Goal: Task Accomplishment & Management: Use online tool/utility

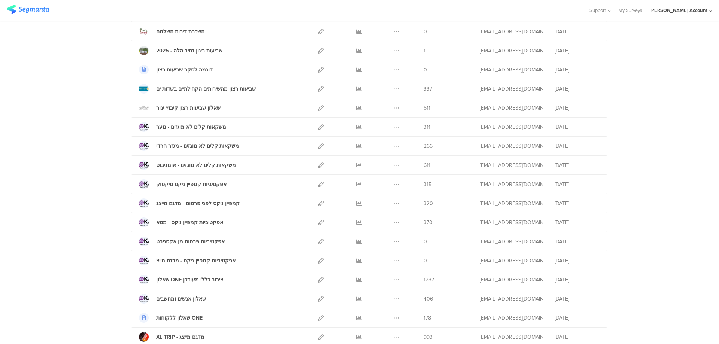
scroll to position [199, 0]
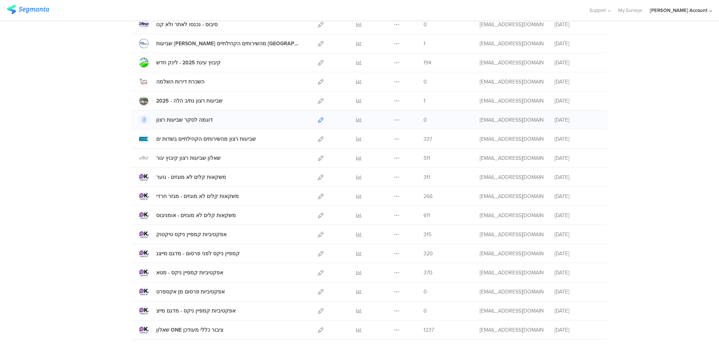
click at [318, 119] on icon at bounding box center [321, 120] width 6 height 6
click at [396, 119] on icon at bounding box center [397, 120] width 6 height 6
click at [384, 141] on button "Duplicate" at bounding box center [381, 138] width 41 height 13
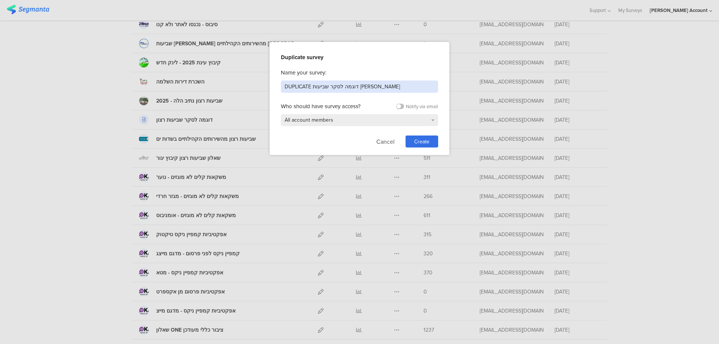
drag, startPoint x: 371, startPoint y: 85, endPoint x: 210, endPoint y: 86, distance: 160.9
click at [210, 86] on div "Duplicate survey Name your survey: DUPLICATE דוגמה לסקר שביעות רצון Who should …" at bounding box center [359, 172] width 719 height 344
type input "שביעות רצון מהשירותים הקהילתיים בקיבוץ רמת הכובש"
click at [421, 143] on span "Create" at bounding box center [421, 142] width 15 height 8
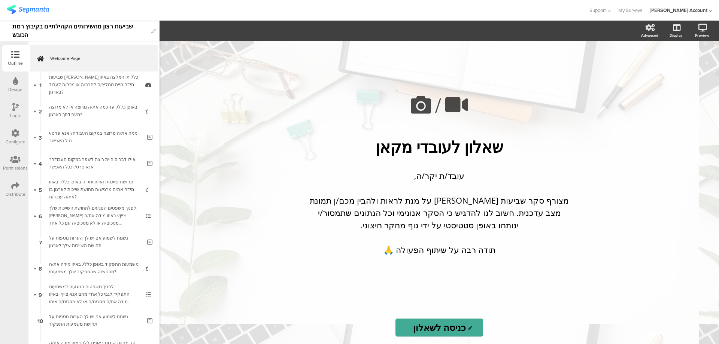
click at [13, 86] on div "Design" at bounding box center [15, 89] width 14 height 7
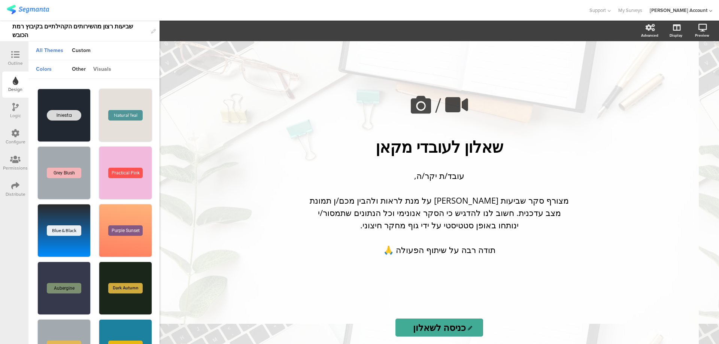
click at [101, 69] on div "visuals" at bounding box center [101, 69] width 25 height 13
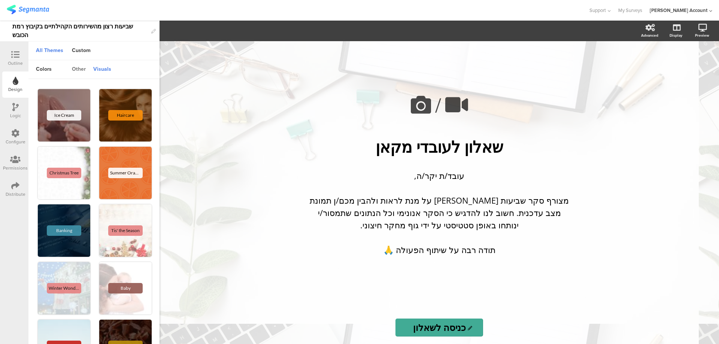
click at [79, 70] on div "other" at bounding box center [78, 69] width 21 height 13
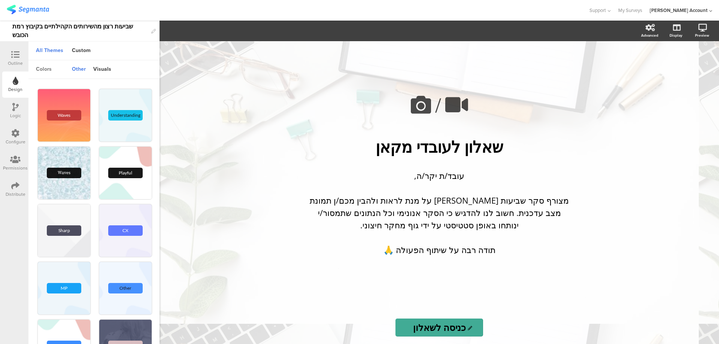
click at [49, 70] on div "colors" at bounding box center [43, 69] width 23 height 13
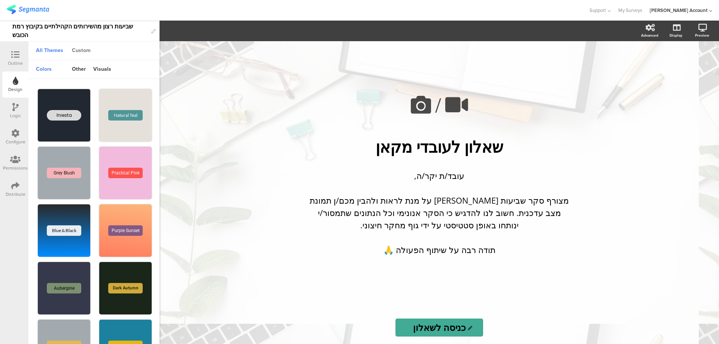
click at [83, 47] on div "Custom" at bounding box center [81, 51] width 26 height 13
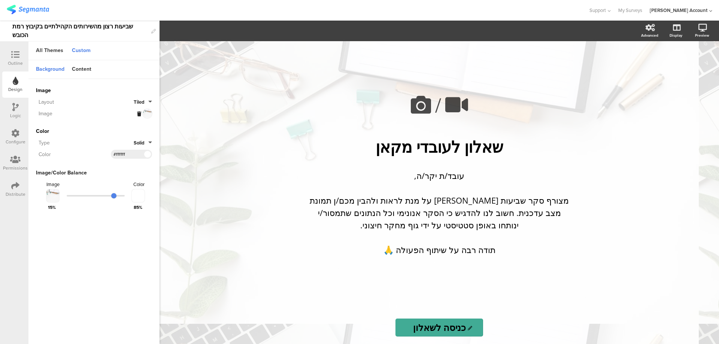
click at [138, 112] on icon at bounding box center [139, 114] width 4 height 5
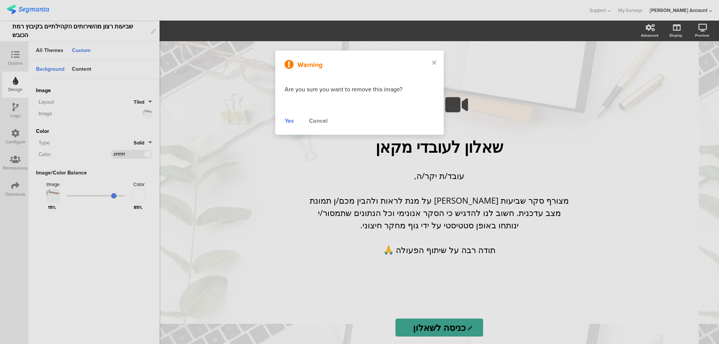
click at [290, 119] on div "Yes" at bounding box center [288, 120] width 9 height 9
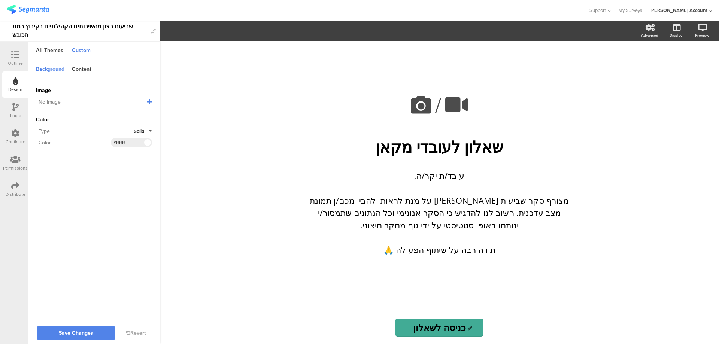
click at [151, 102] on icon at bounding box center [149, 102] width 5 height 6
click at [60, 139] on span "Upload File" at bounding box center [50, 140] width 28 height 8
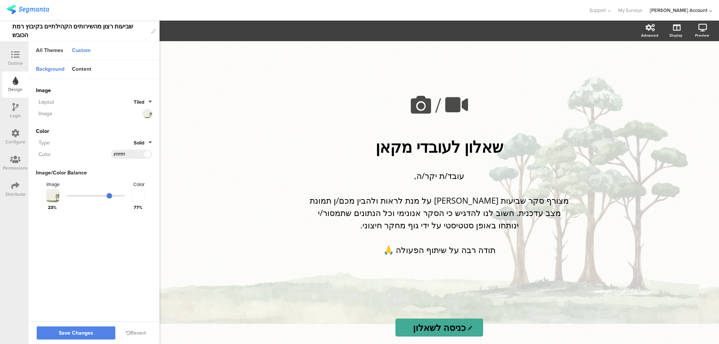
drag, startPoint x: 115, startPoint y: 193, endPoint x: 110, endPoint y: 193, distance: 5.3
click at [110, 195] on input "range" at bounding box center [96, 195] width 58 height 1
click at [94, 331] on button "Save Changes" at bounding box center [76, 332] width 79 height 13
click at [82, 69] on div "Content" at bounding box center [81, 69] width 27 height 13
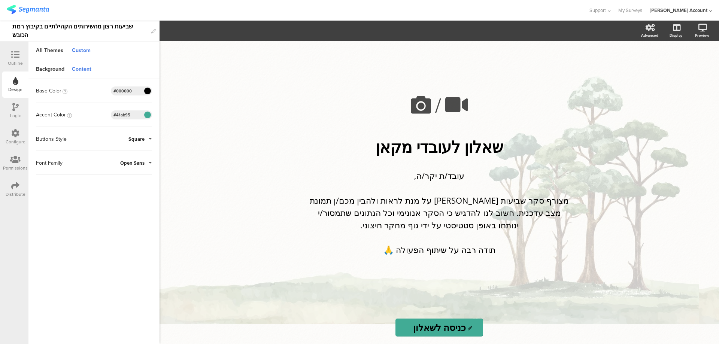
drag, startPoint x: 132, startPoint y: 115, endPoint x: 94, endPoint y: 114, distance: 38.6
click at [94, 114] on div "Accent Color #41AB95 Clear OK #41ab95" at bounding box center [94, 114] width 116 height 9
paste input "734c2b"
click at [88, 193] on sg-customize-design "Background Content Image Invalid URL or Upload File Layout Tiled Image Color Ty…" at bounding box center [93, 202] width 131 height 285
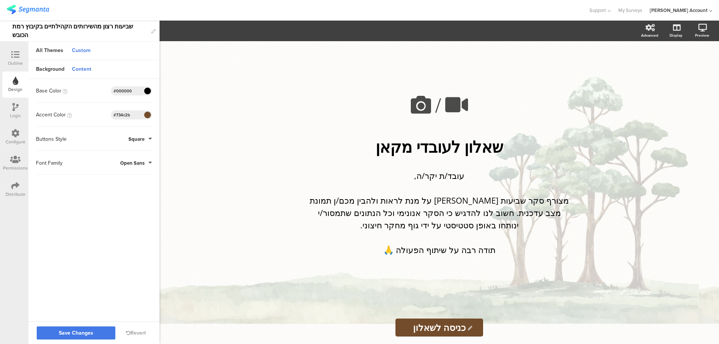
click at [84, 333] on span "Save Changes" at bounding box center [76, 333] width 34 height 0
click at [694, 64] on icon at bounding box center [692, 67] width 6 height 9
drag, startPoint x: 137, startPoint y: 114, endPoint x: 103, endPoint y: 115, distance: 34.4
click at [103, 115] on div "Accent Color #734C2B Clear OK #734c2b" at bounding box center [94, 114] width 116 height 9
click at [131, 116] on input "#734c2b" at bounding box center [124, 115] width 22 height 6
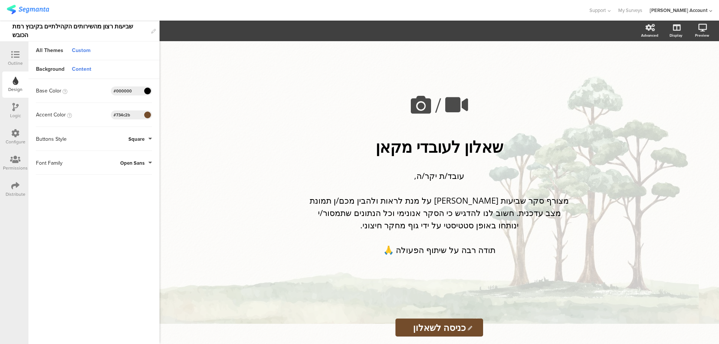
drag, startPoint x: 129, startPoint y: 116, endPoint x: 92, endPoint y: 117, distance: 37.4
click at [92, 117] on div "Accent Color #734C2B Clear OK #734c2b" at bounding box center [94, 114] width 116 height 9
paste input "6a8a73"
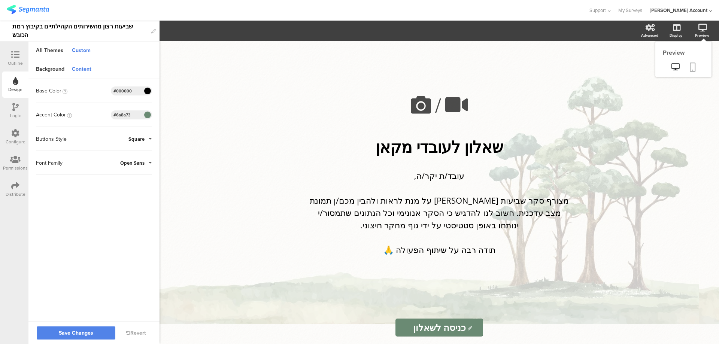
type input "#6a8a73"
click at [689, 66] on link at bounding box center [692, 68] width 16 height 14
click at [58, 328] on button "Save Changes" at bounding box center [76, 332] width 79 height 13
click at [696, 67] on link at bounding box center [692, 68] width 16 height 14
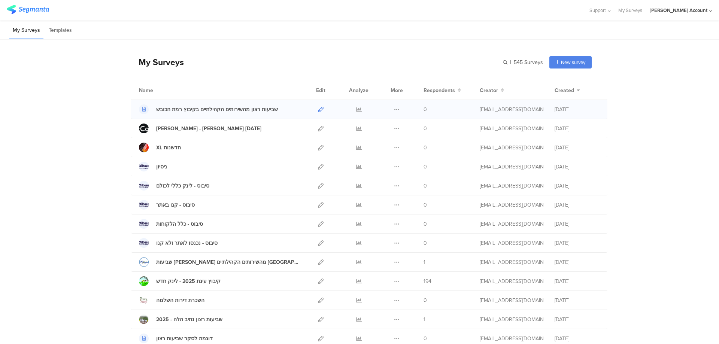
click at [318, 109] on icon at bounding box center [321, 110] width 6 height 6
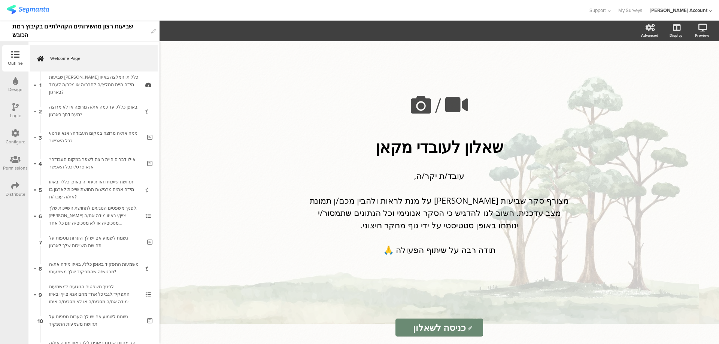
click at [17, 82] on icon at bounding box center [16, 81] width 6 height 8
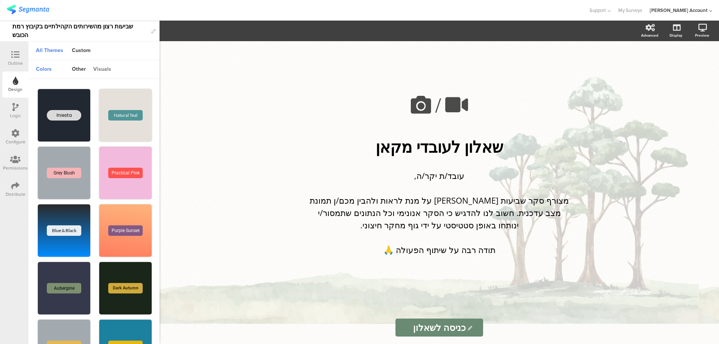
click at [102, 68] on div "visuals" at bounding box center [101, 69] width 25 height 13
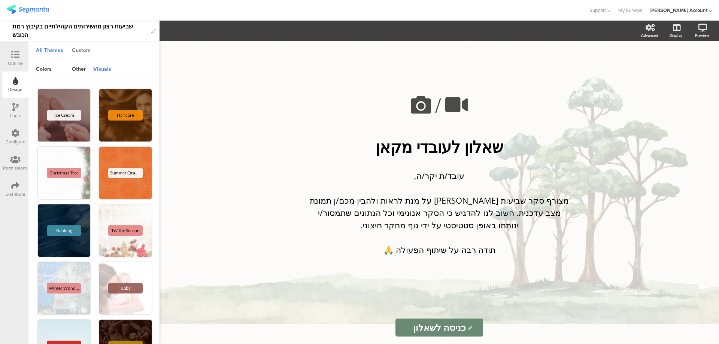
click at [88, 52] on div "Custom" at bounding box center [81, 51] width 26 height 13
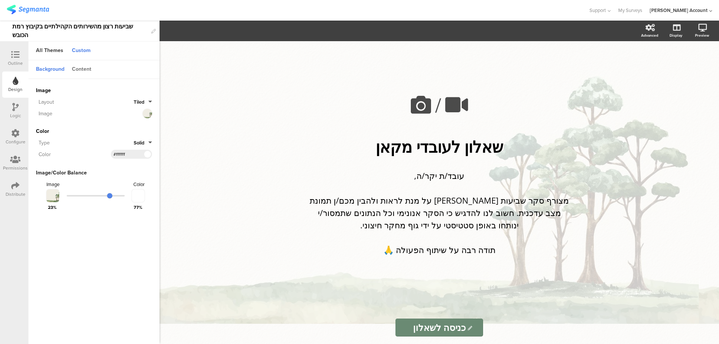
click at [82, 67] on div "Content" at bounding box center [81, 69] width 27 height 13
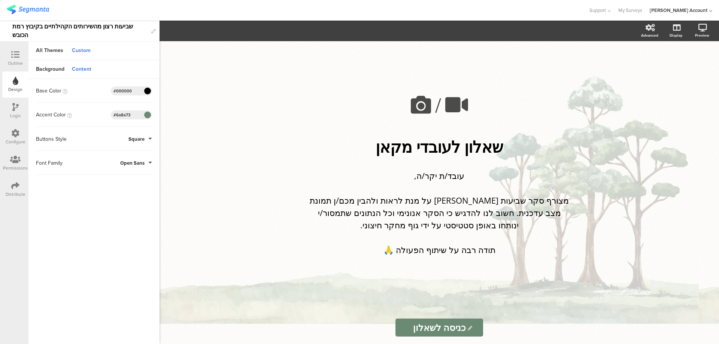
drag, startPoint x: 135, startPoint y: 116, endPoint x: 107, endPoint y: 116, distance: 28.1
click at [107, 116] on div "Accent Color #6A8A73 Clear OK #6a8a73" at bounding box center [94, 114] width 116 height 9
paste input "3e5a26"
type input "#3e5a26"
click at [341, 214] on div "עובד/ת יקר/ה, מצורף סקר שביעות רצון על מנת לראות ולהבין מכם/ן תמונת מצב עדכנית.…" at bounding box center [439, 213] width 266 height 90
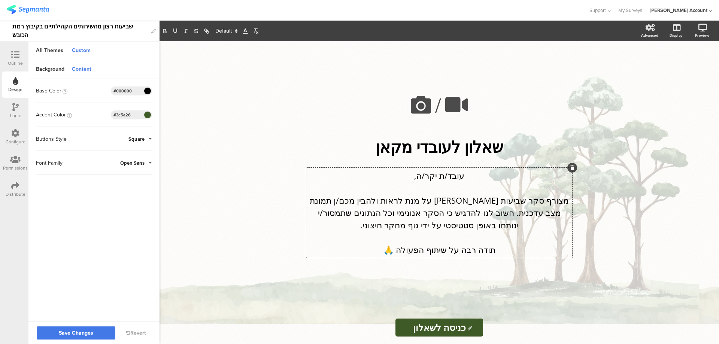
click at [93, 333] on span "Save Changes" at bounding box center [76, 333] width 34 height 0
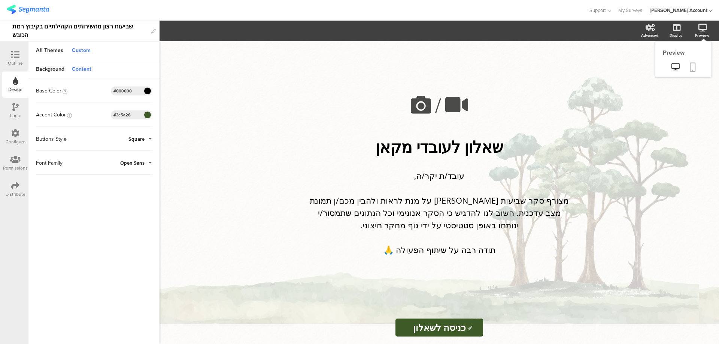
click at [695, 64] on icon at bounding box center [692, 67] width 6 height 9
click at [220, 214] on div "/ שאלון לעובדי מקאן שאלון לעובדי מקאן עובד/ת יקר/ה, מצורף סקר שביעות רצון על מנ…" at bounding box center [438, 192] width 559 height 303
click at [49, 69] on div "Background" at bounding box center [50, 69] width 36 height 13
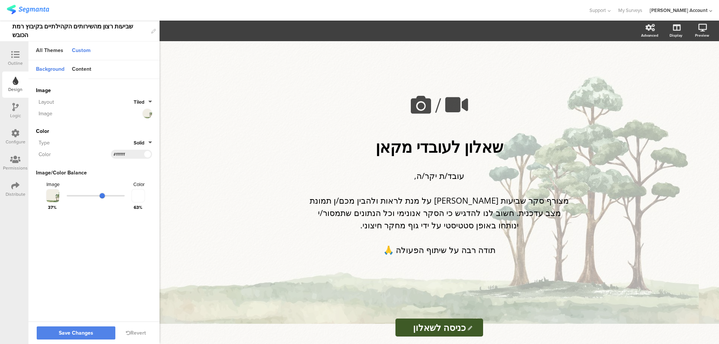
drag, startPoint x: 109, startPoint y: 194, endPoint x: 103, endPoint y: 195, distance: 6.0
click at [103, 195] on input "range" at bounding box center [96, 195] width 58 height 1
click at [95, 332] on button "Save Changes" at bounding box center [76, 332] width 79 height 13
click at [691, 69] on icon at bounding box center [692, 67] width 6 height 9
click at [148, 152] on span at bounding box center [147, 154] width 9 height 4
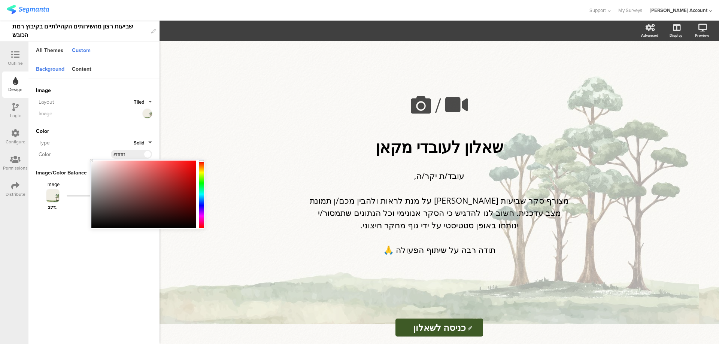
click at [96, 139] on div "Type" at bounding box center [85, 143] width 98 height 8
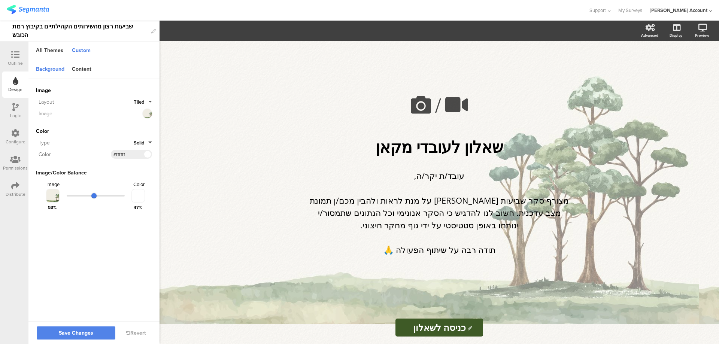
drag, startPoint x: 101, startPoint y: 193, endPoint x: 94, endPoint y: 194, distance: 6.8
click at [94, 195] on input "range" at bounding box center [96, 195] width 58 height 1
click at [73, 333] on span "Save Changes" at bounding box center [76, 333] width 34 height 0
click at [695, 66] on link at bounding box center [692, 68] width 16 height 14
click at [138, 113] on icon at bounding box center [139, 114] width 4 height 5
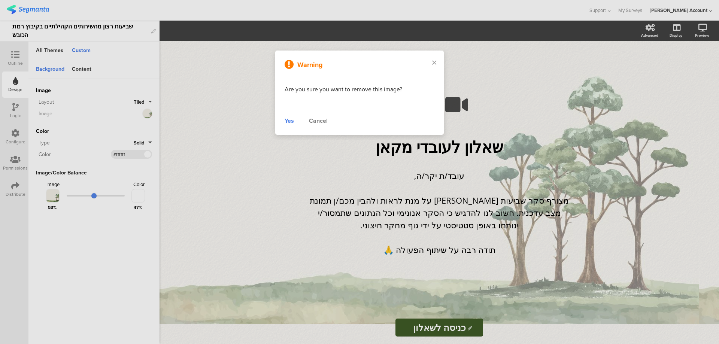
click at [294, 122] on div "Yes Cancel" at bounding box center [359, 120] width 150 height 9
click at [289, 122] on div "Yes" at bounding box center [288, 120] width 9 height 9
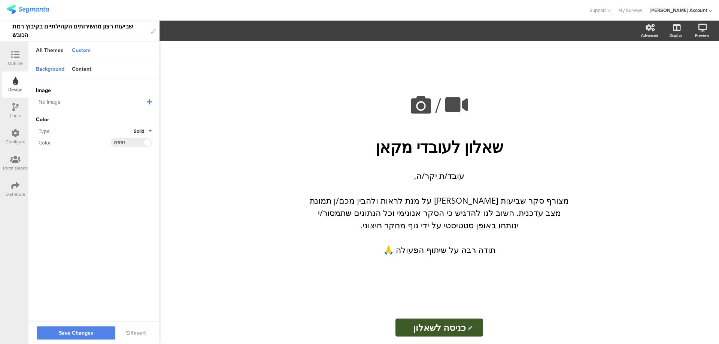
click at [152, 102] on div "Image No Image Invalid URL or Upload File Color Type Solid Color #ffffff" at bounding box center [93, 117] width 131 height 76
click at [150, 102] on icon at bounding box center [149, 102] width 5 height 6
click at [51, 138] on span "Upload File" at bounding box center [50, 140] width 28 height 8
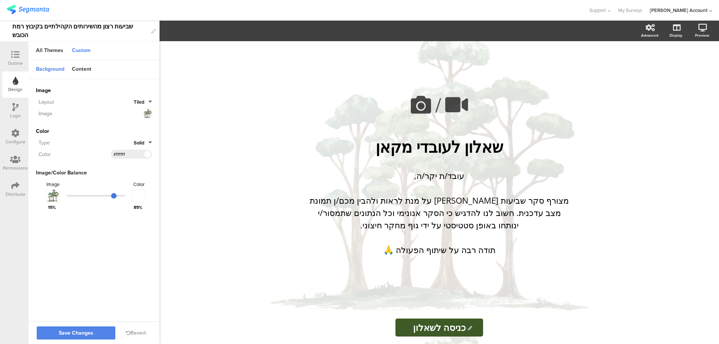
drag, startPoint x: 93, startPoint y: 194, endPoint x: 114, endPoint y: 195, distance: 21.0
click at [114, 195] on input "range" at bounding box center [96, 195] width 58 height 1
click at [75, 333] on span "Save Changes" at bounding box center [76, 333] width 34 height 0
click at [693, 65] on icon at bounding box center [692, 67] width 6 height 9
click at [112, 195] on input "range" at bounding box center [96, 195] width 58 height 1
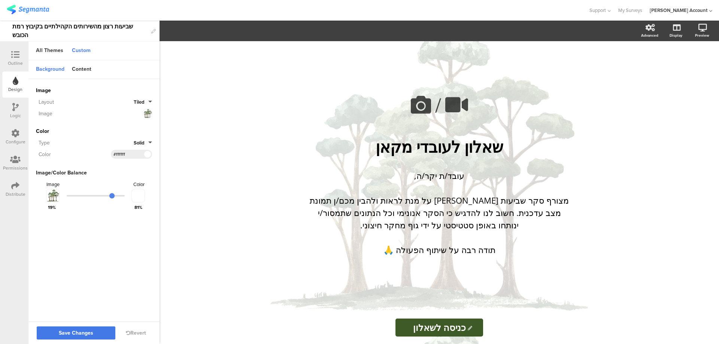
click at [91, 333] on span "Save Changes" at bounding box center [76, 333] width 34 height 0
click at [676, 67] on icon at bounding box center [675, 66] width 8 height 7
click at [144, 100] on button "Tiled" at bounding box center [143, 101] width 18 height 7
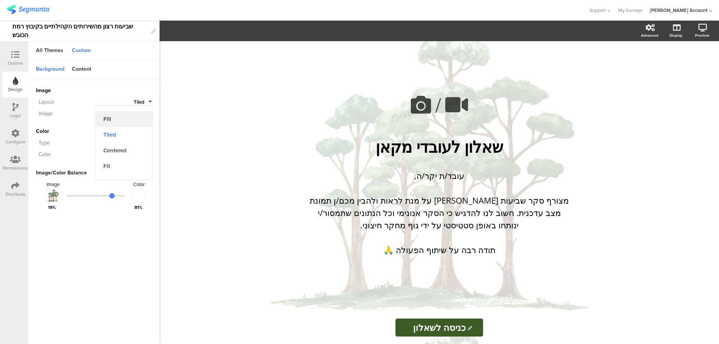
click at [128, 117] on button "Fill" at bounding box center [124, 119] width 56 height 16
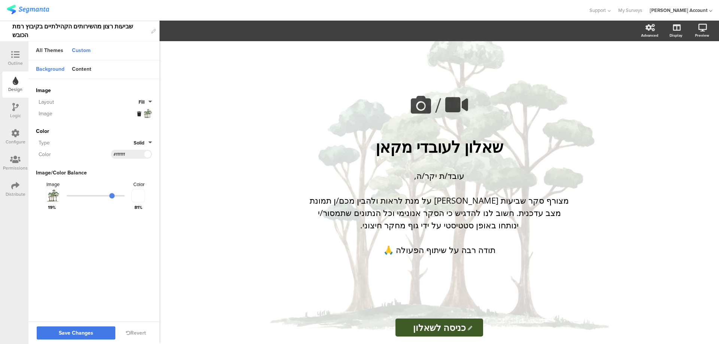
click at [92, 333] on span "Save Changes" at bounding box center [76, 333] width 34 height 0
click at [689, 64] on icon at bounding box center [692, 67] width 6 height 9
click at [138, 113] on icon at bounding box center [139, 114] width 4 height 5
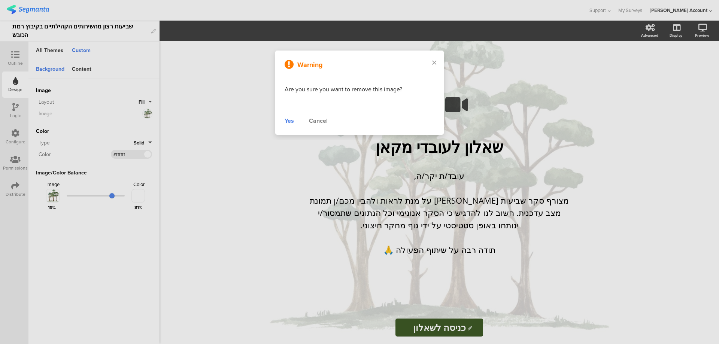
click at [292, 121] on div "Yes" at bounding box center [288, 120] width 9 height 9
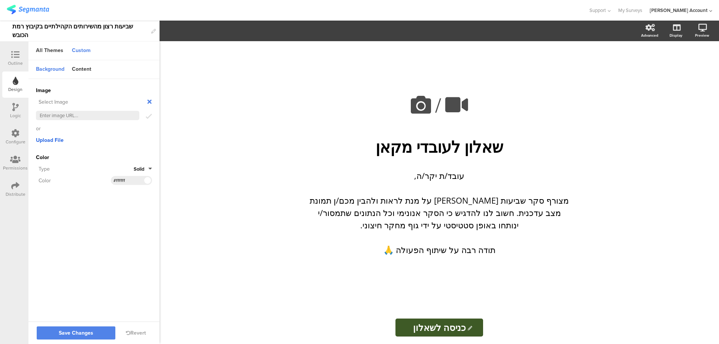
click at [59, 138] on span "Upload File" at bounding box center [50, 140] width 28 height 8
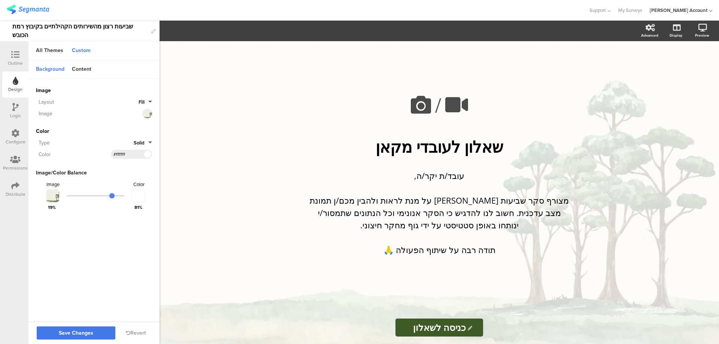
click at [92, 333] on span "Save Changes" at bounding box center [76, 333] width 34 height 0
click at [690, 67] on icon at bounding box center [692, 67] width 6 height 9
click at [422, 106] on icon at bounding box center [420, 104] width 25 height 25
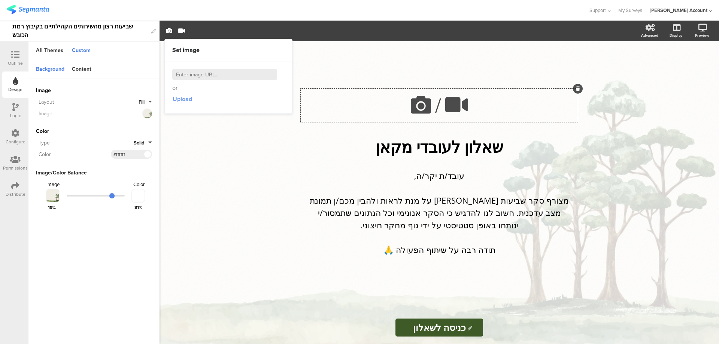
click at [190, 97] on span "Upload" at bounding box center [182, 99] width 19 height 9
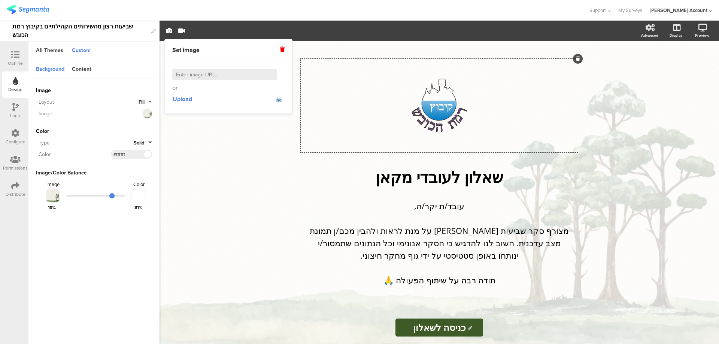
click at [630, 134] on div "/ שאלון לעובדי מקאן שאלון לעובדי מקאן עובד/ת יקר/ה, מצורף סקר שביעות רצון על מנ…" at bounding box center [438, 192] width 559 height 303
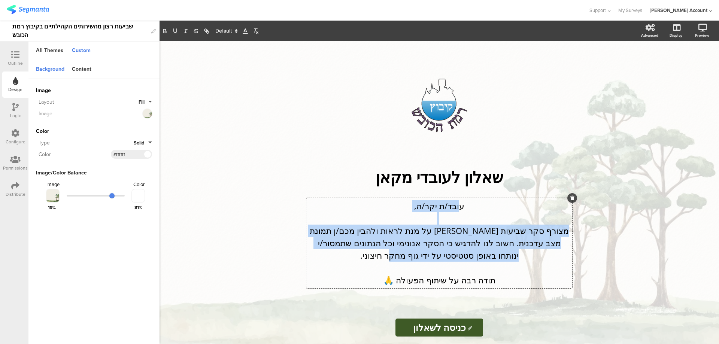
drag, startPoint x: 460, startPoint y: 207, endPoint x: 407, endPoint y: 256, distance: 72.0
click at [407, 256] on div "עובד/ת יקר/ה, מצורף סקר שביעות רצון על מנת לראות ולהבין מכם/ן תמונת מצב עדכנית.…" at bounding box center [439, 243] width 266 height 90
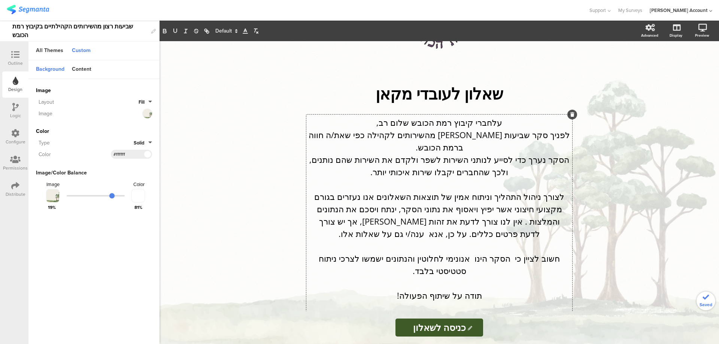
scroll to position [100, 0]
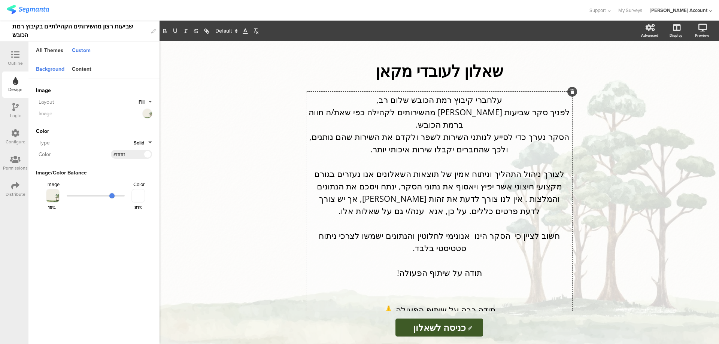
click at [468, 266] on p "תודה על שיתוף הפעולה!" at bounding box center [439, 272] width 262 height 12
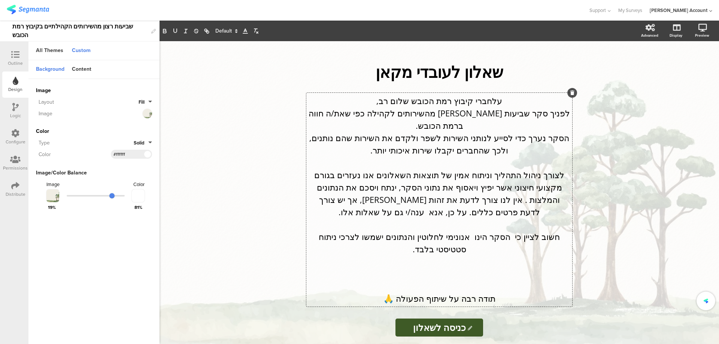
scroll to position [86, 0]
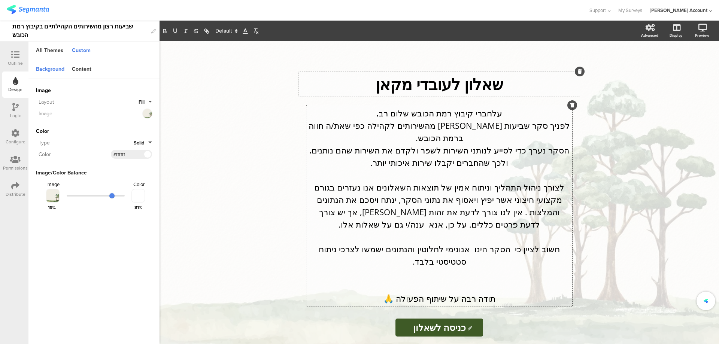
click at [488, 86] on div "שאלון לעובדי מקאן שאלון לעובדי מקאן" at bounding box center [439, 83] width 281 height 25
click at [494, 113] on div "עלחברי קיבוץ רמת הכובש שלום רב, לפניך סקר שביעות רצון מהשירותים לקהילה כפי שאת/…" at bounding box center [439, 205] width 266 height 201
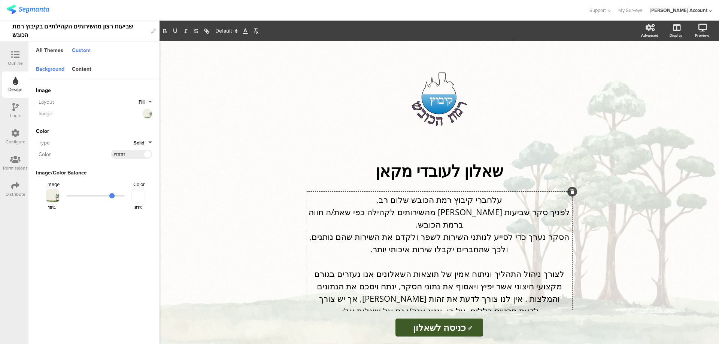
click at [495, 202] on p "עלחברי קיבוץ רמת הכובש שלום רב," at bounding box center [439, 199] width 262 height 12
click at [485, 169] on div "שאלון לעובדי מקאן שאלון לעובדי מקאן שאלון לעובדי מקאן" at bounding box center [439, 170] width 281 height 25
click at [485, 169] on p "שאלון לעובדי מקאן" at bounding box center [439, 170] width 277 height 21
drag, startPoint x: 454, startPoint y: 170, endPoint x: 378, endPoint y: 171, distance: 76.4
click at [378, 171] on p "שאלון לעובדי מקאן" at bounding box center [439, 170] width 277 height 21
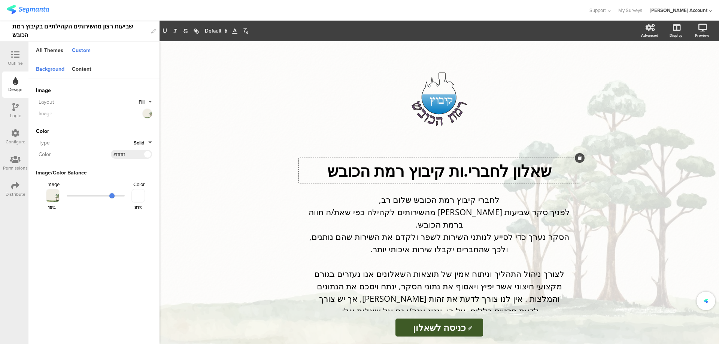
click at [612, 87] on div "/ שאלון לחברי.ות קיבוץ רמת הכובש שאלון לחברי.ות קיבוץ רמת הכובש שאלון לחברי.ות …" at bounding box center [438, 192] width 559 height 303
click at [18, 60] on div "Outline" at bounding box center [15, 63] width 15 height 7
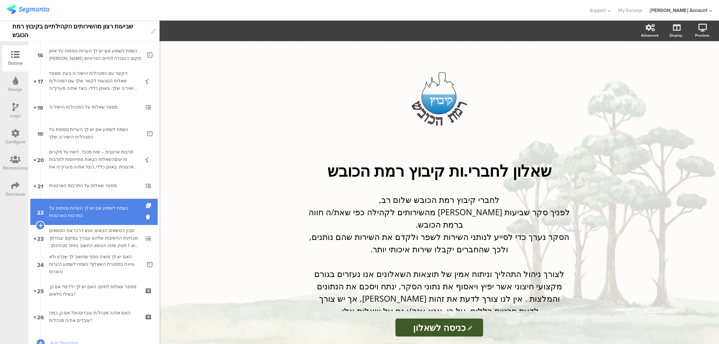
scroll to position [478, 0]
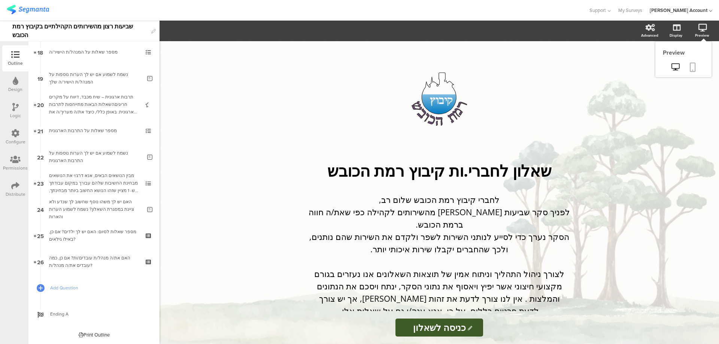
click at [695, 65] on icon at bounding box center [692, 67] width 6 height 9
click at [426, 100] on icon at bounding box center [420, 98] width 25 height 25
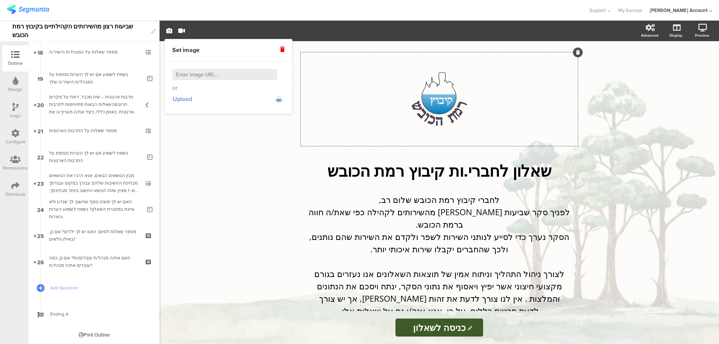
click at [183, 97] on span "Upload" at bounding box center [182, 99] width 19 height 9
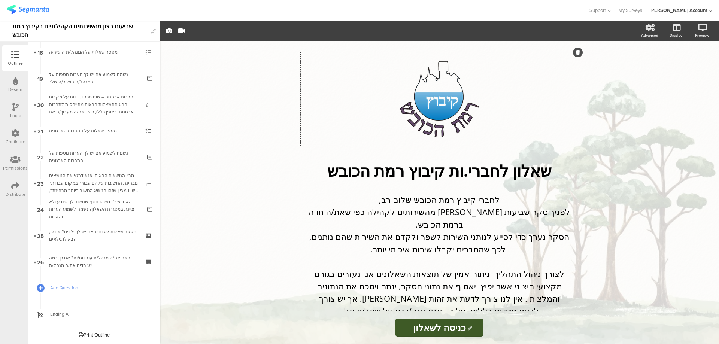
click at [197, 160] on div "/ שאלון לחברי.ות קיבוץ רמת הכובש שאלון לחברי.ות קיבוץ רמת הכובש לחברי קיבוץ רמת…" at bounding box center [438, 192] width 559 height 303
